Goal: Task Accomplishment & Management: Use online tool/utility

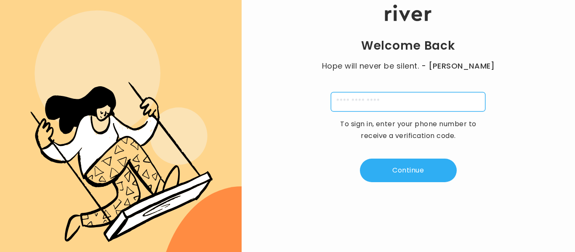
click at [419, 101] on input "tel" at bounding box center [408, 101] width 154 height 19
type input "**********"
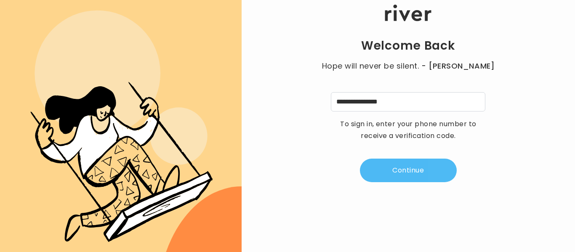
click at [409, 169] on button "Continue" at bounding box center [408, 171] width 97 height 24
type input "*"
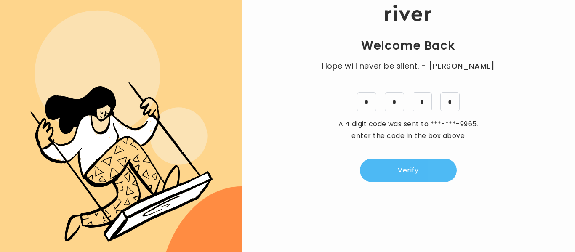
click at [409, 169] on button "Verify" at bounding box center [408, 171] width 97 height 24
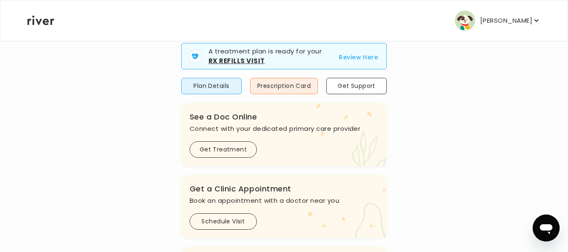
scroll to position [83, 0]
click at [214, 150] on button "Get Treatment" at bounding box center [223, 150] width 67 height 16
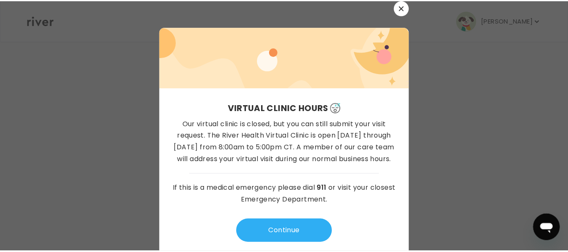
scroll to position [8, 0]
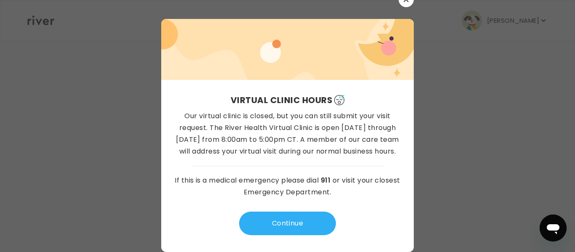
click at [438, 163] on div at bounding box center [287, 126] width 575 height 252
click at [403, 4] on button "button" at bounding box center [405, -1] width 15 height 15
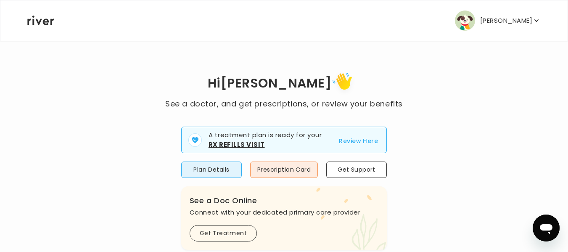
click at [520, 20] on p "[PERSON_NAME]" at bounding box center [506, 21] width 52 height 12
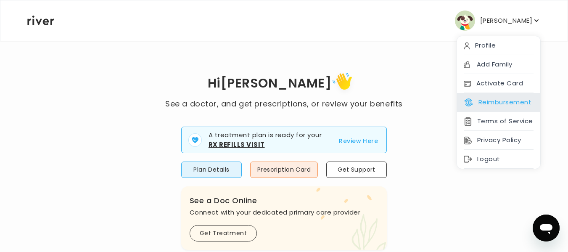
click at [492, 97] on button "Reimbursement" at bounding box center [498, 102] width 68 height 12
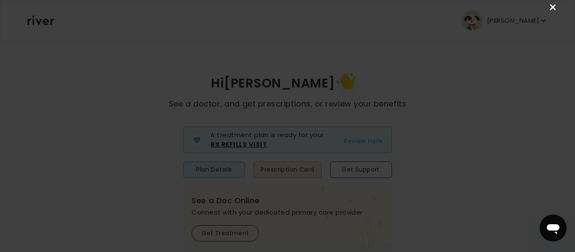
click at [553, 9] on link "×" at bounding box center [553, 8] width 10 height 10
